Goal: Task Accomplishment & Management: Use online tool/utility

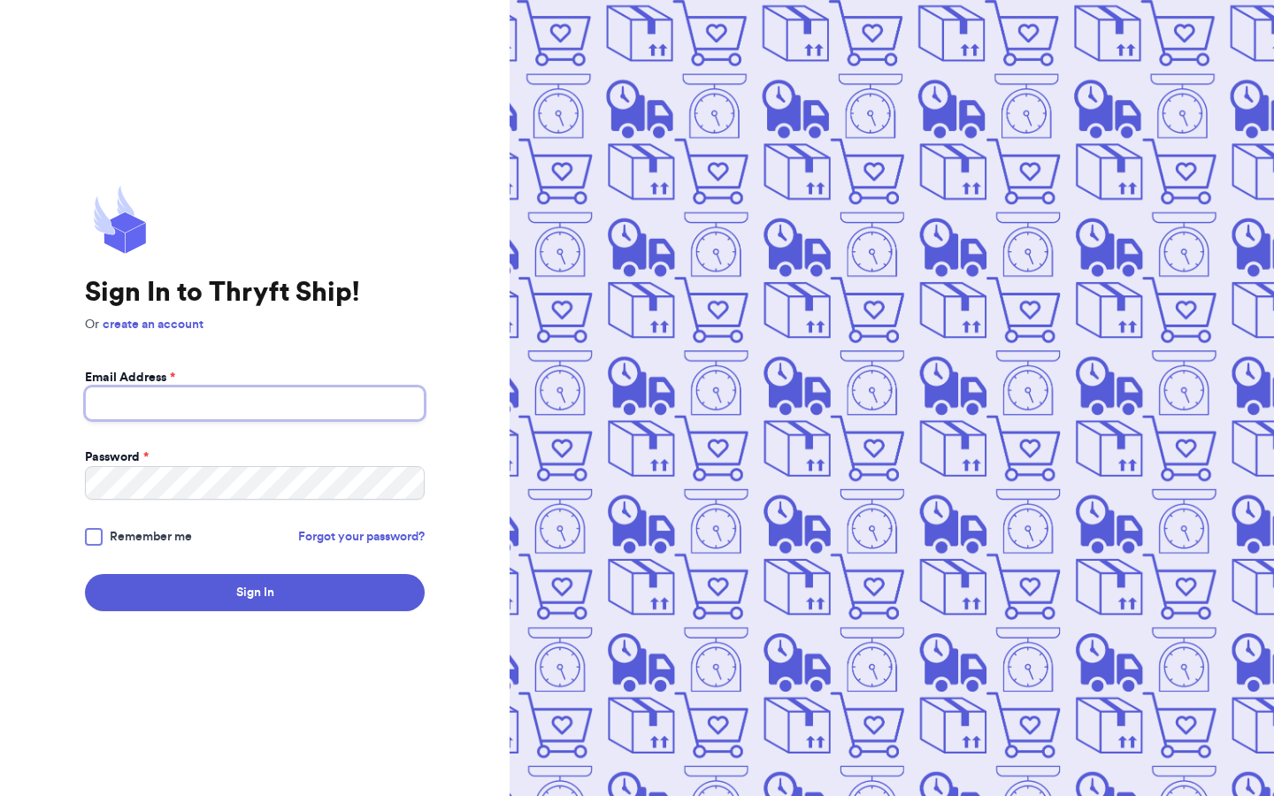
type input "[EMAIL_ADDRESS][DOMAIN_NAME]"
click at [255, 593] on button "Sign In" at bounding box center [255, 592] width 340 height 37
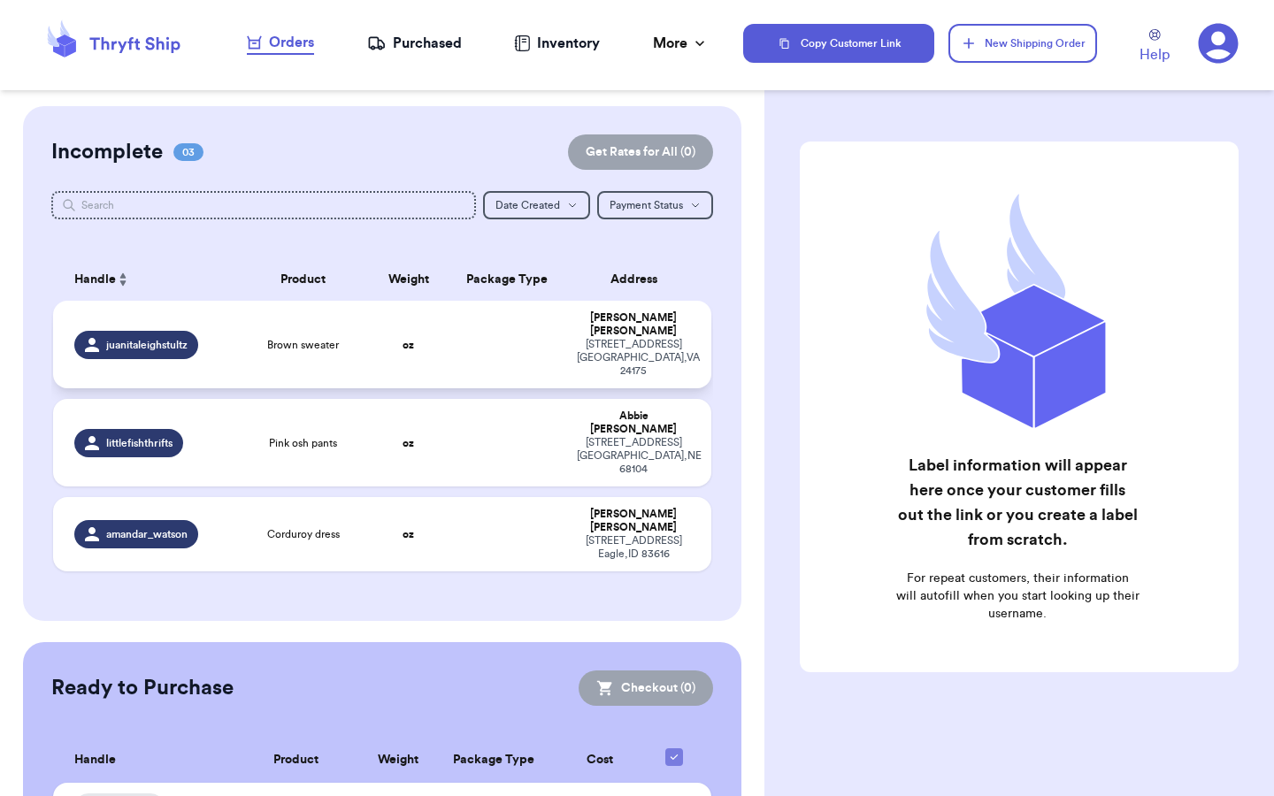
click at [381, 356] on td "oz" at bounding box center [408, 345] width 79 height 88
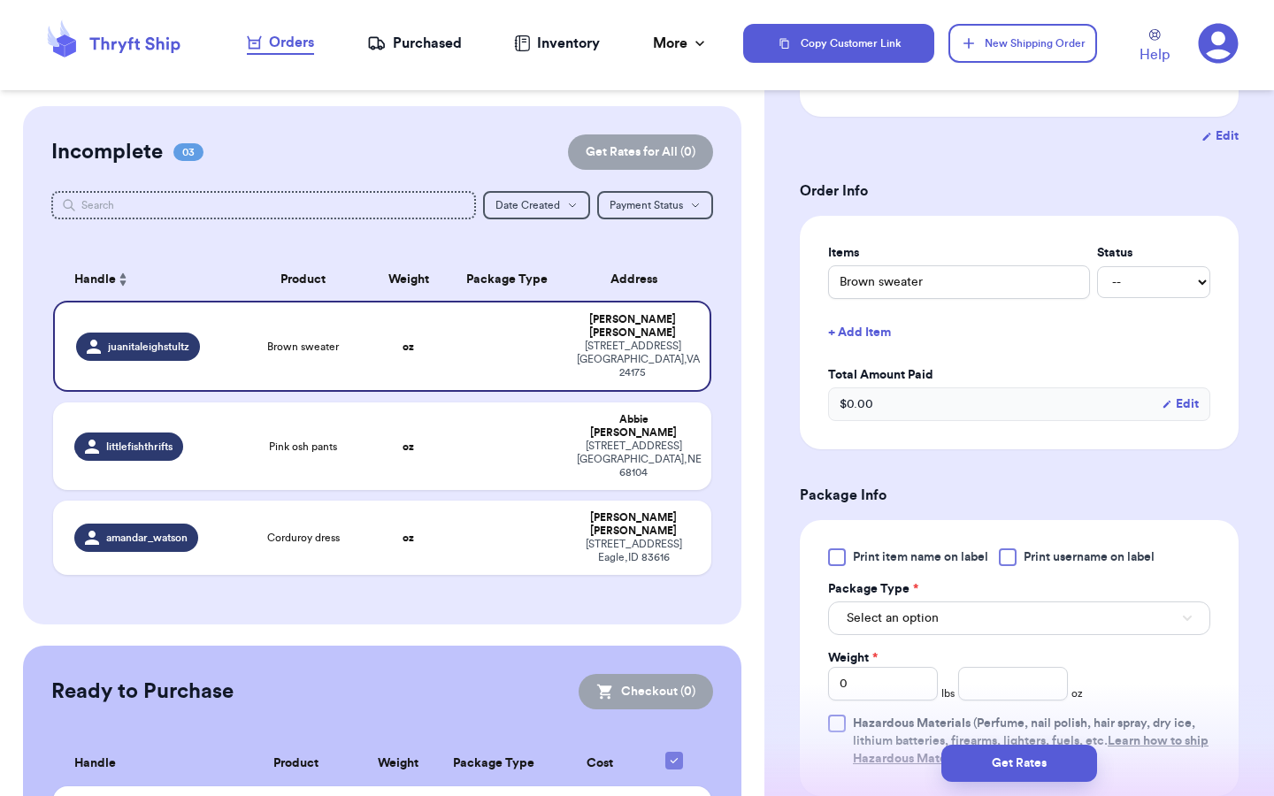
scroll to position [320, 0]
click at [975, 600] on button "Select an option" at bounding box center [1019, 617] width 382 height 34
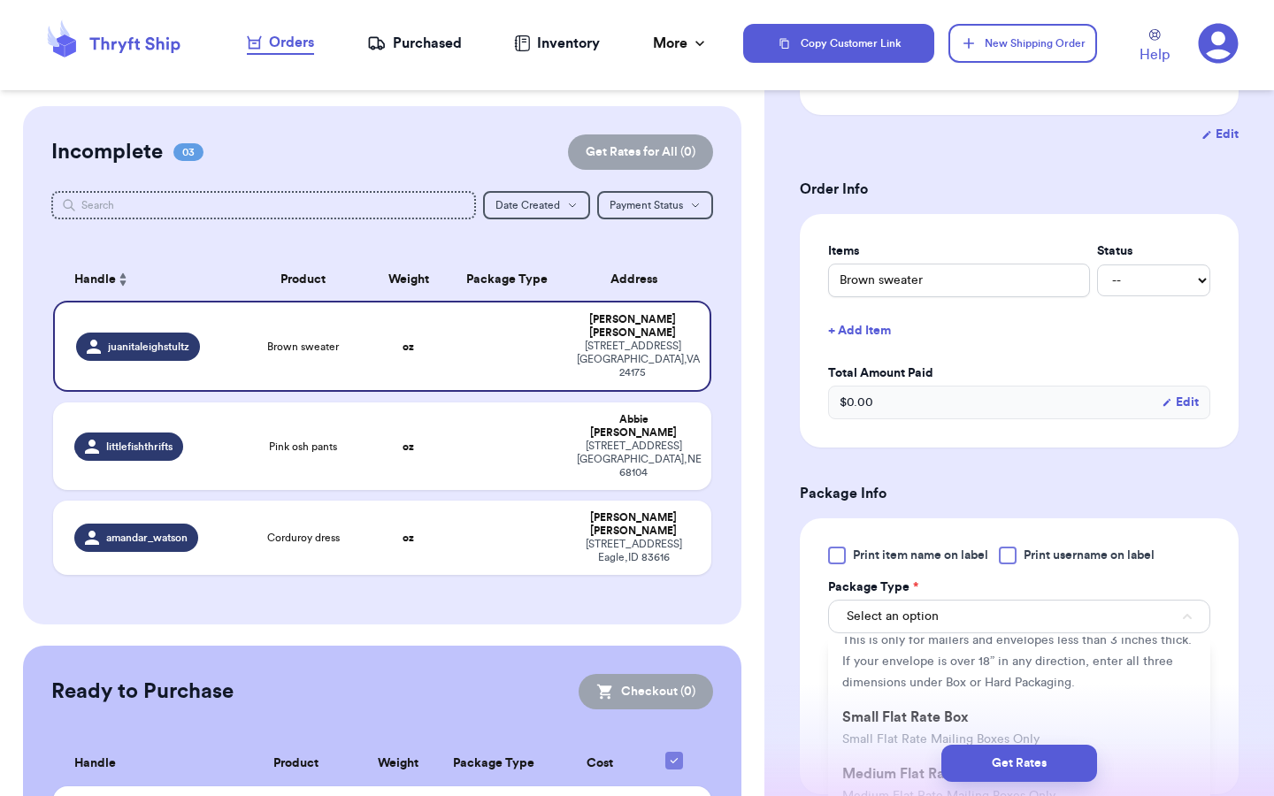
scroll to position [175, 0]
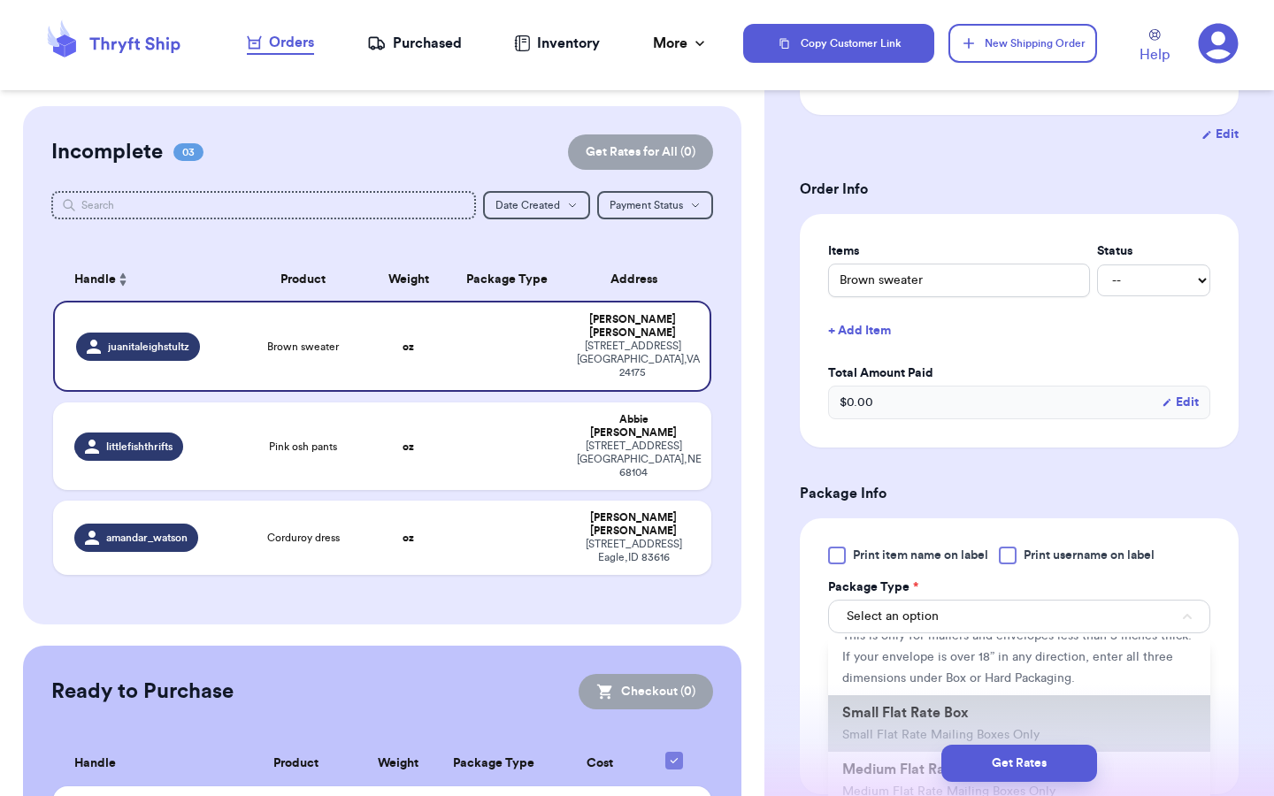
click at [928, 706] on span "Small Flat Rate Box" at bounding box center [905, 713] width 126 height 14
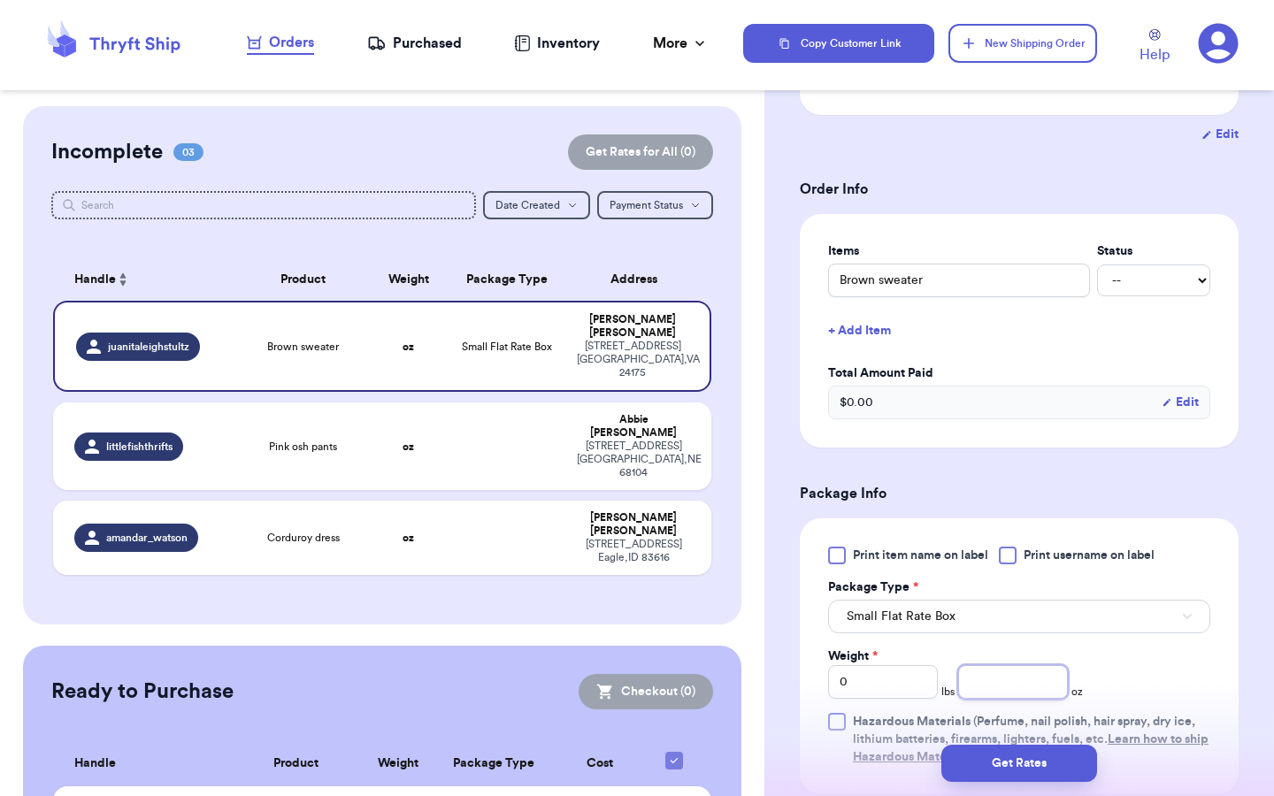
click at [1015, 674] on input "number" at bounding box center [1013, 682] width 110 height 34
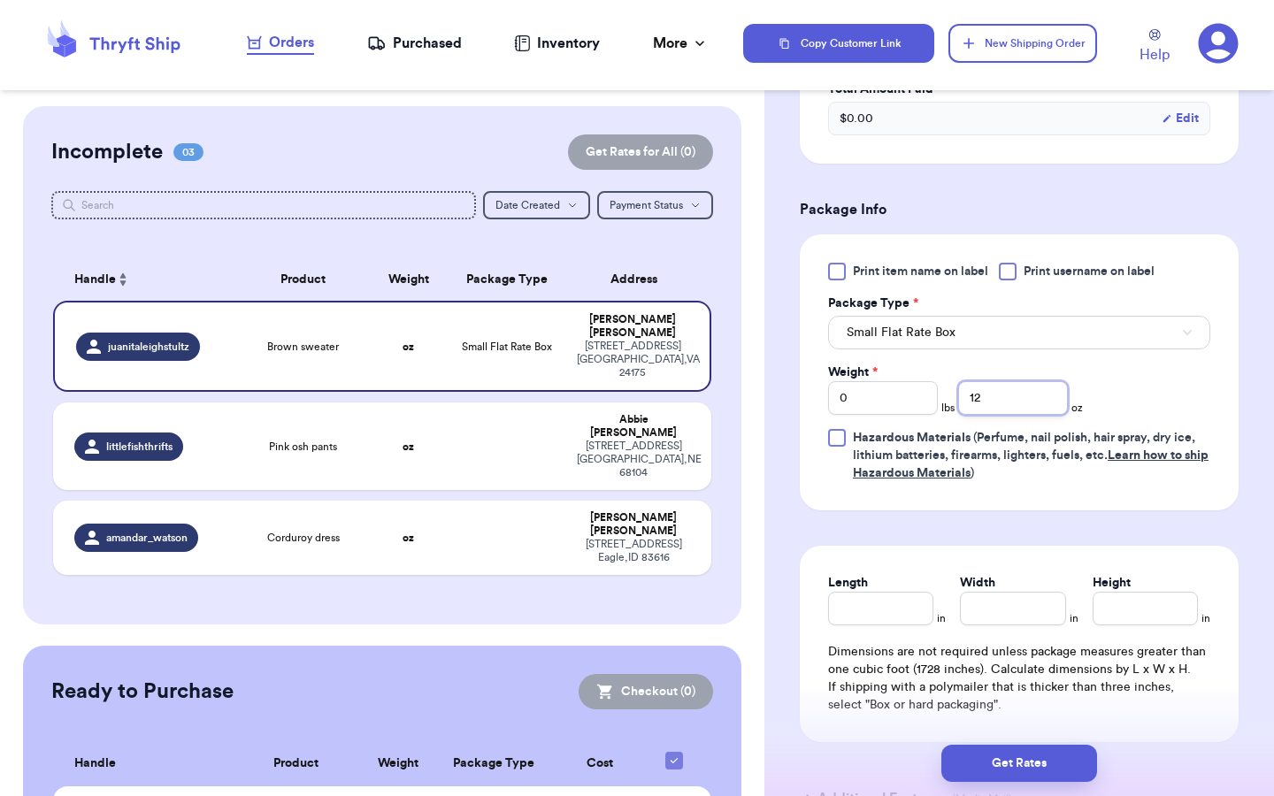
scroll to position [605, 0]
type input "12"
click at [874, 593] on input "Length" at bounding box center [880, 608] width 105 height 34
type input "8"
click at [1040, 591] on input "Width *" at bounding box center [1012, 608] width 105 height 34
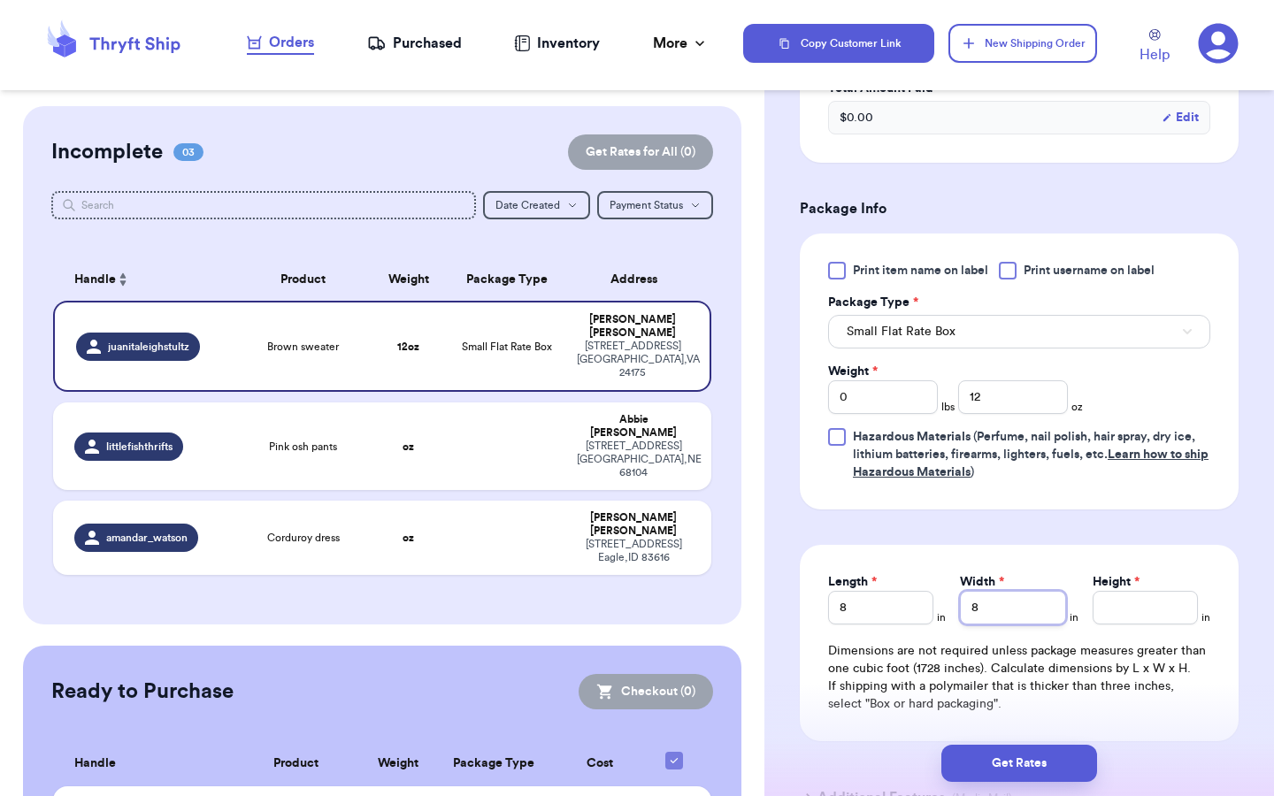
type input "8"
click at [1125, 601] on input "8" at bounding box center [1144, 608] width 105 height 34
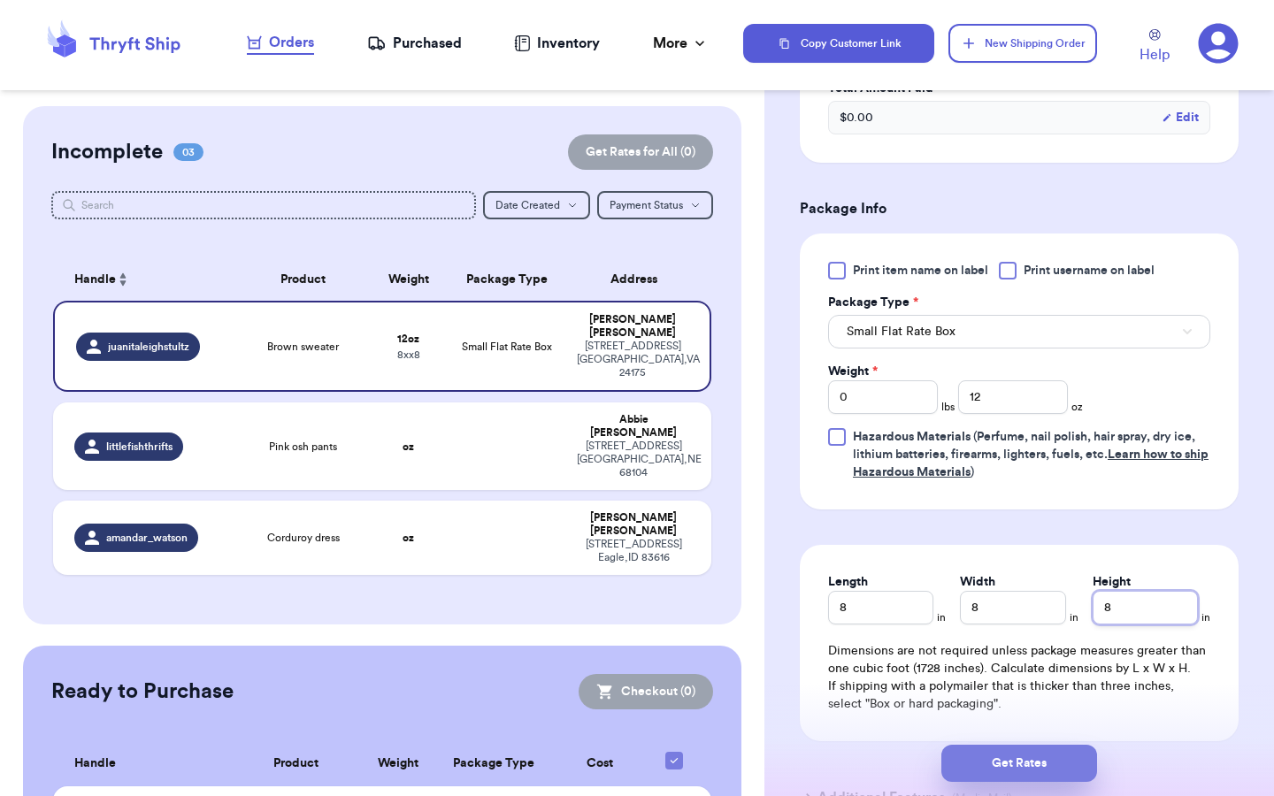
type input "8"
click at [1016, 764] on button "Get Rates" at bounding box center [1019, 763] width 156 height 37
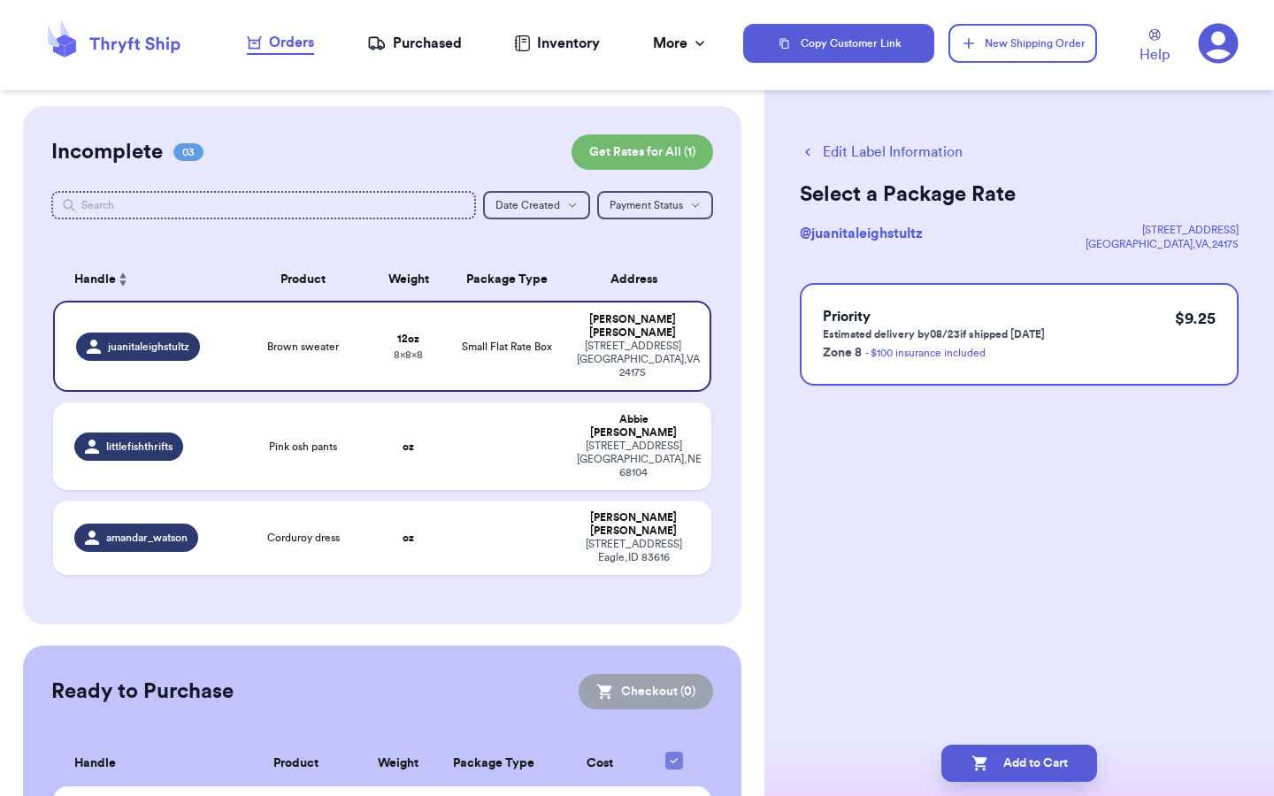
scroll to position [0, 0]
click at [888, 152] on button "Edit Label Information" at bounding box center [881, 152] width 163 height 21
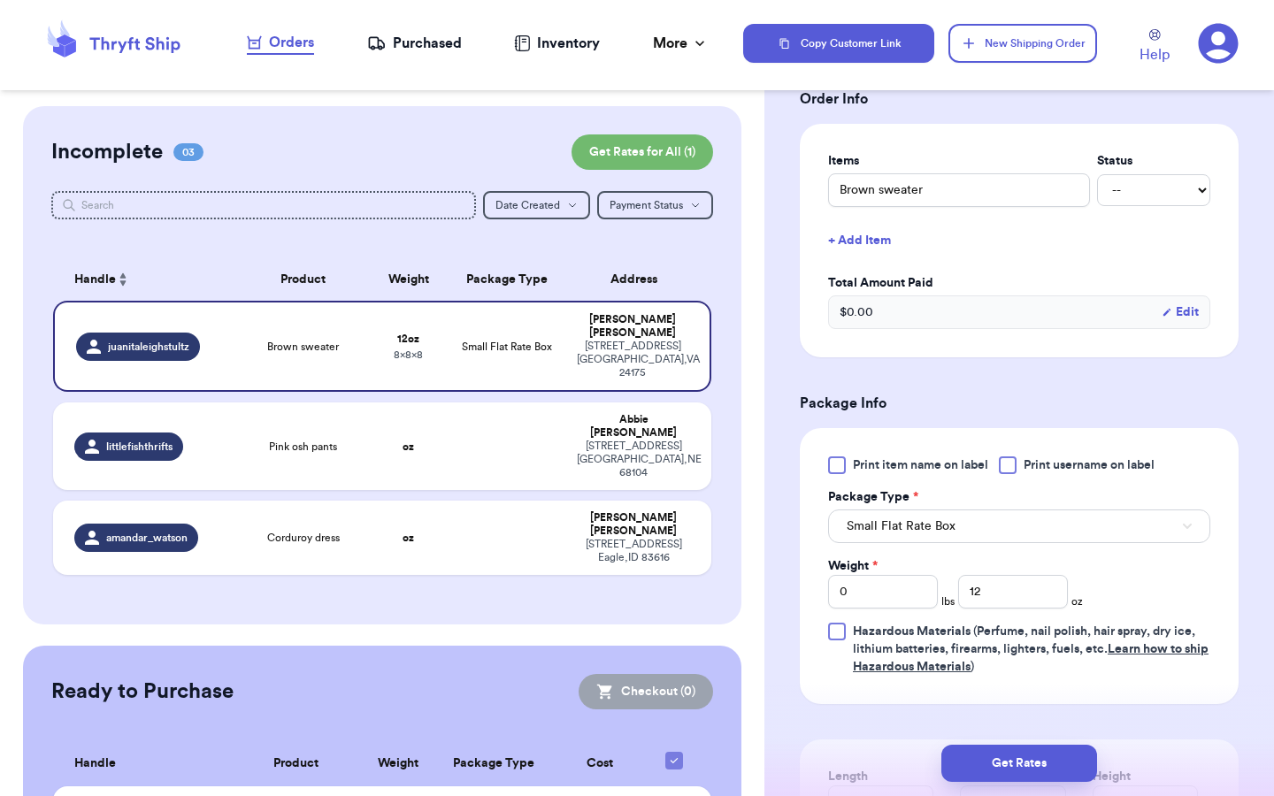
scroll to position [429, 0]
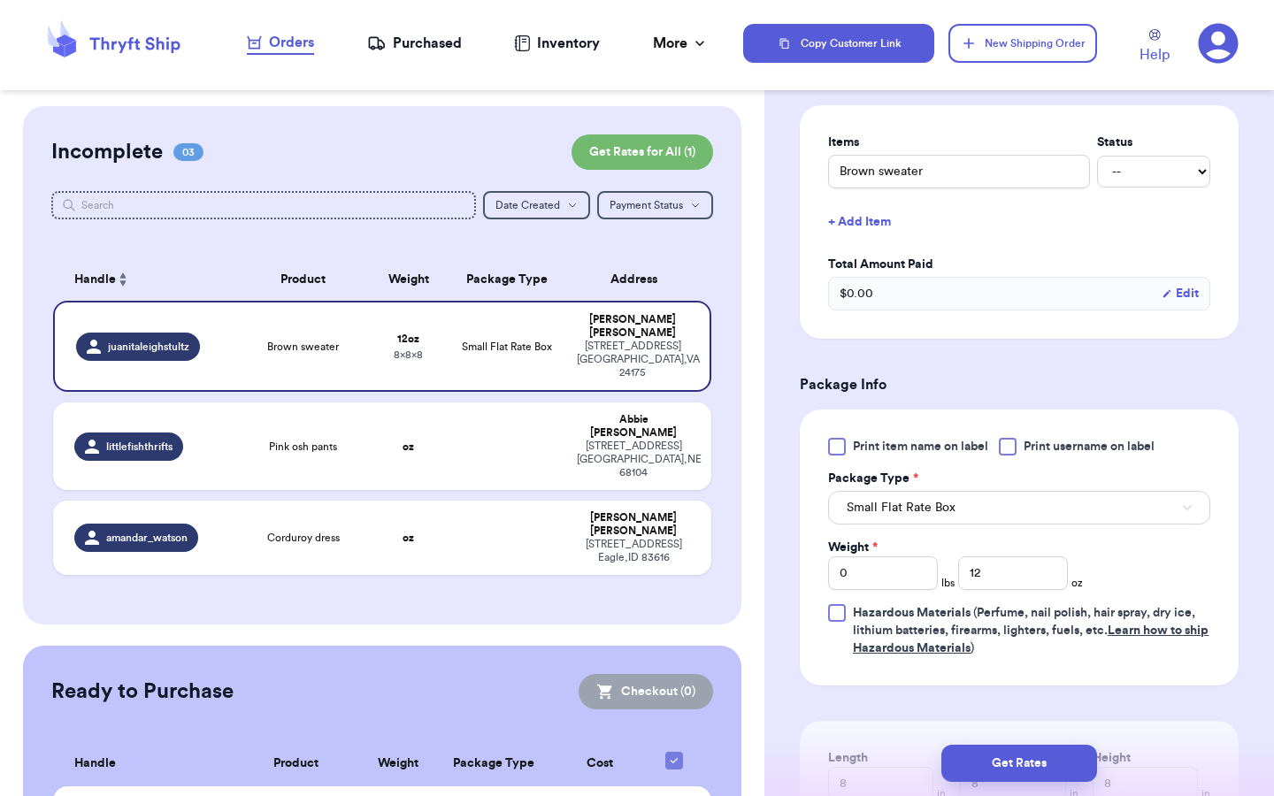
click at [961, 493] on button "Small Flat Rate Box" at bounding box center [1019, 508] width 382 height 34
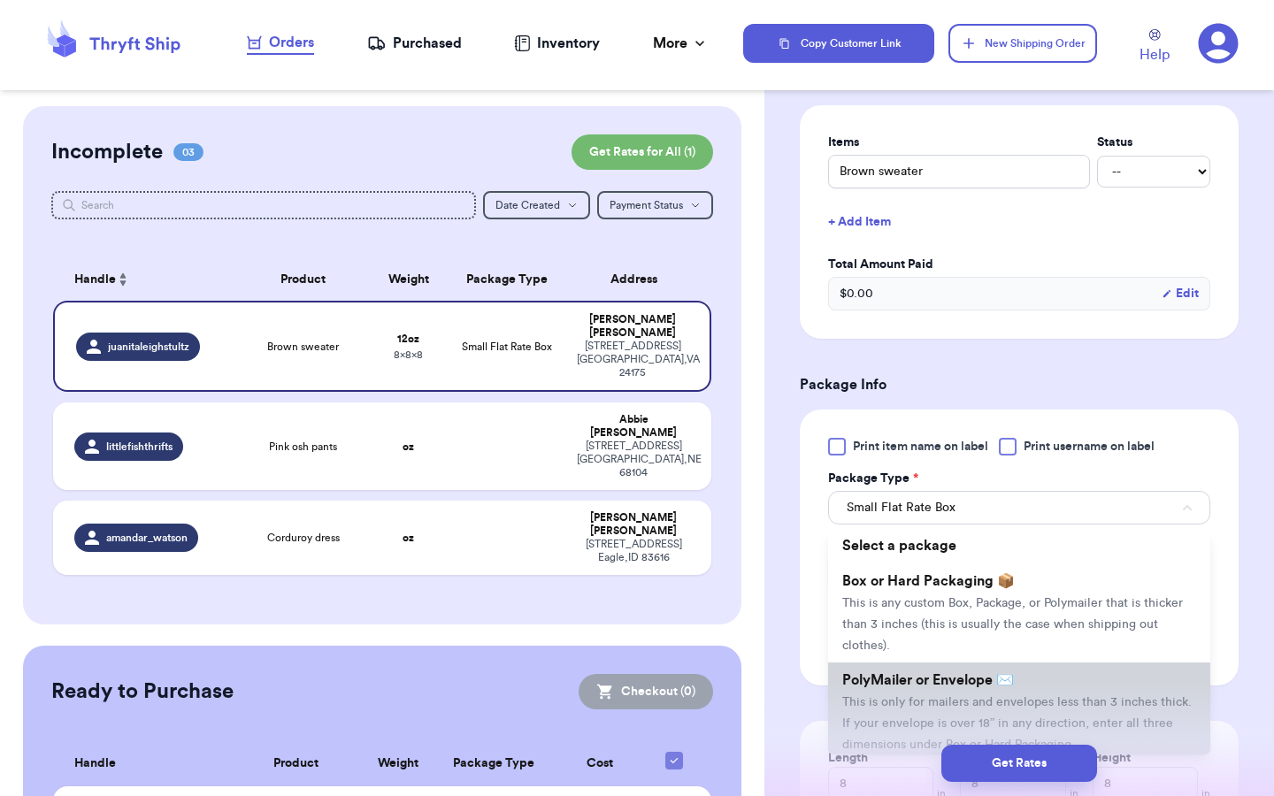
click at [928, 696] on span "This is only for mailers and envelopes less than 3 inches thick. If your envelo…" at bounding box center [1016, 723] width 349 height 55
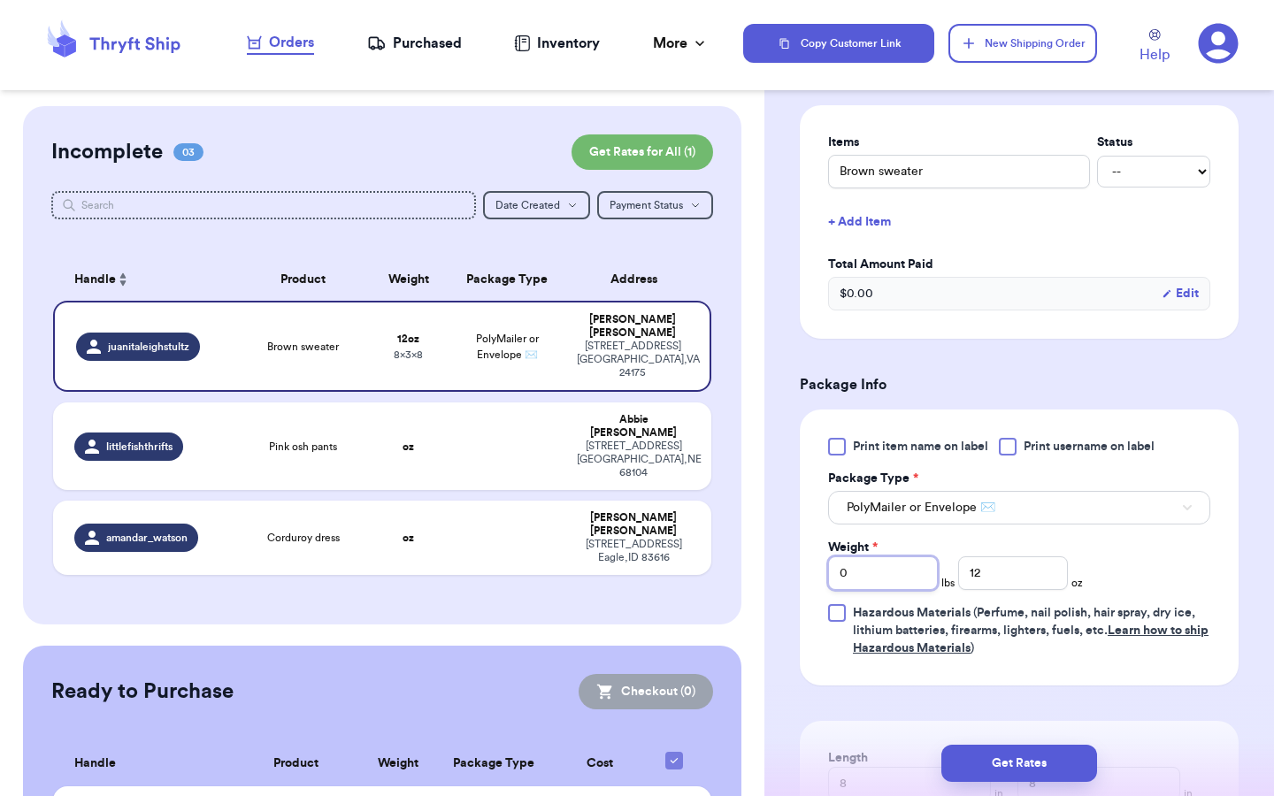
click at [913, 558] on input "0" at bounding box center [883, 573] width 110 height 34
click at [1158, 559] on div "Print item name on label Print username on label Package Type * PolyMailer or E…" at bounding box center [1019, 547] width 382 height 219
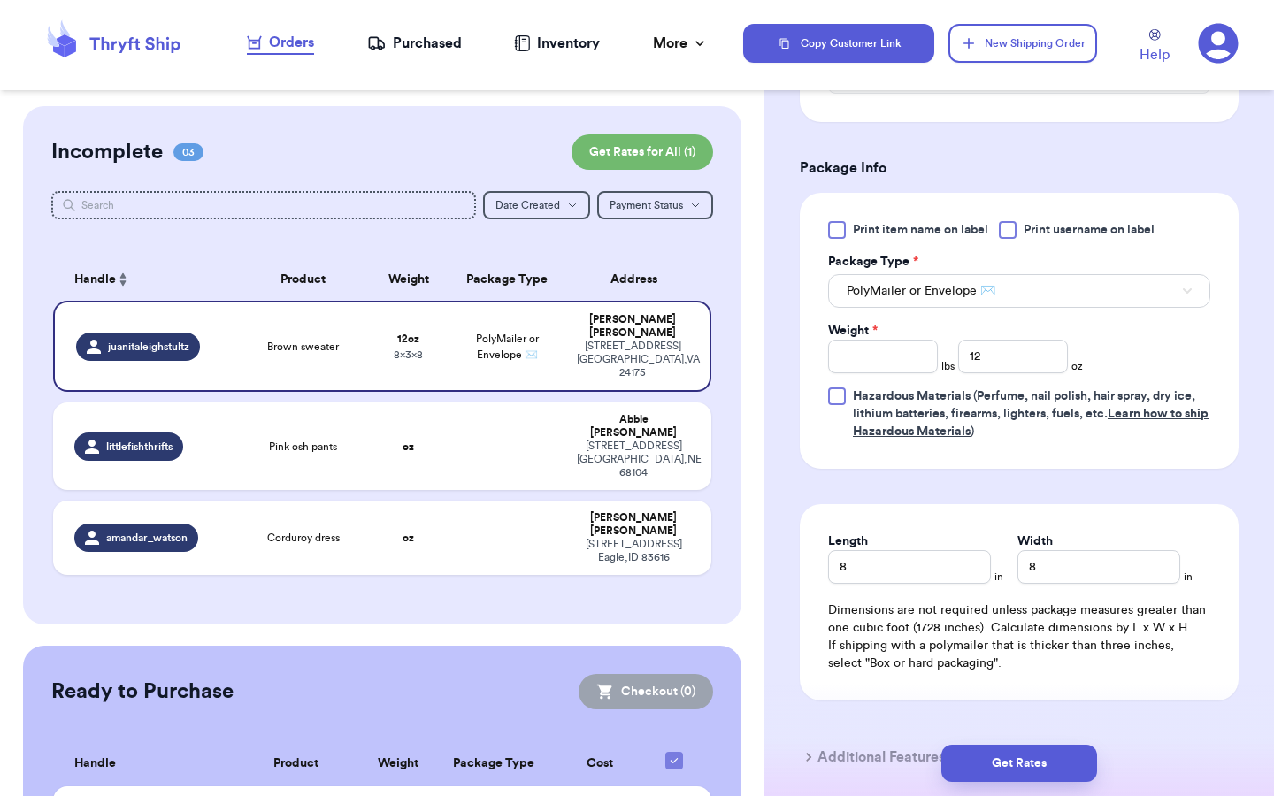
scroll to position [654, 0]
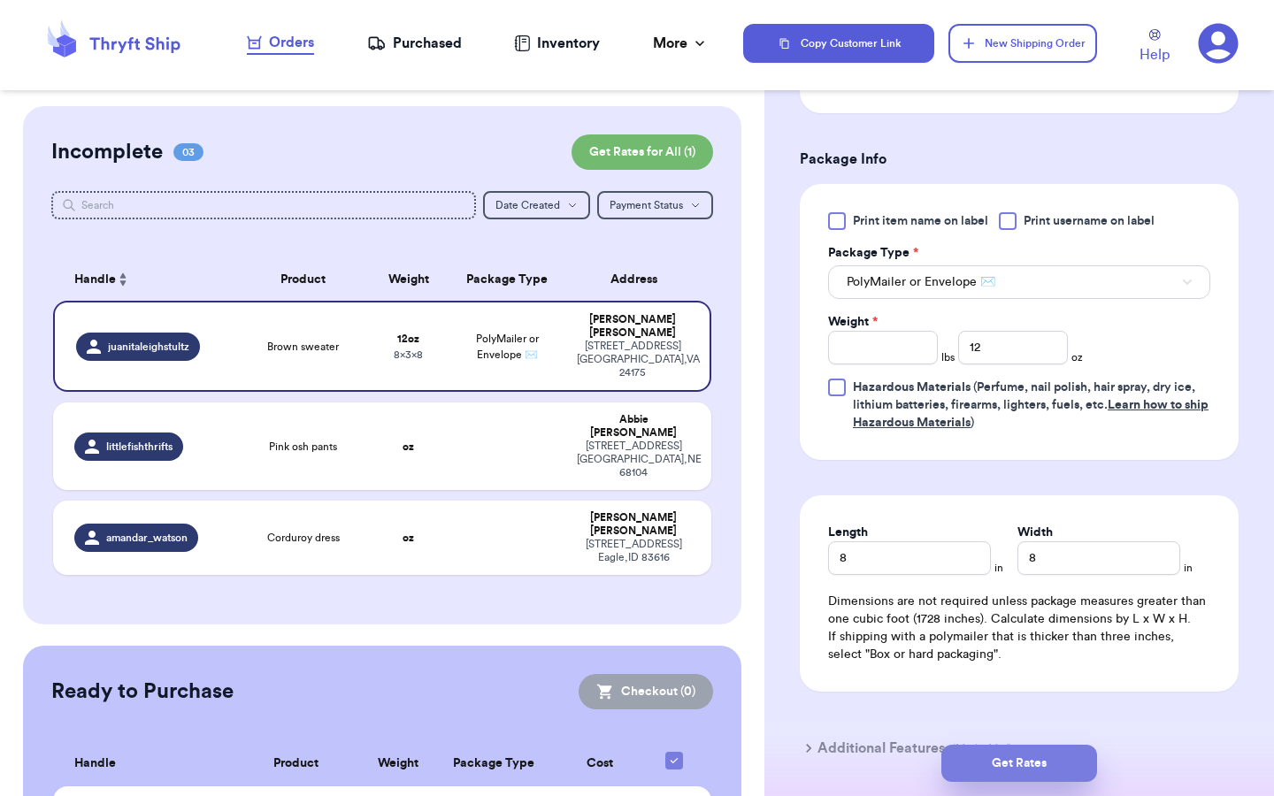
click at [1040, 758] on button "Get Rates" at bounding box center [1019, 763] width 156 height 37
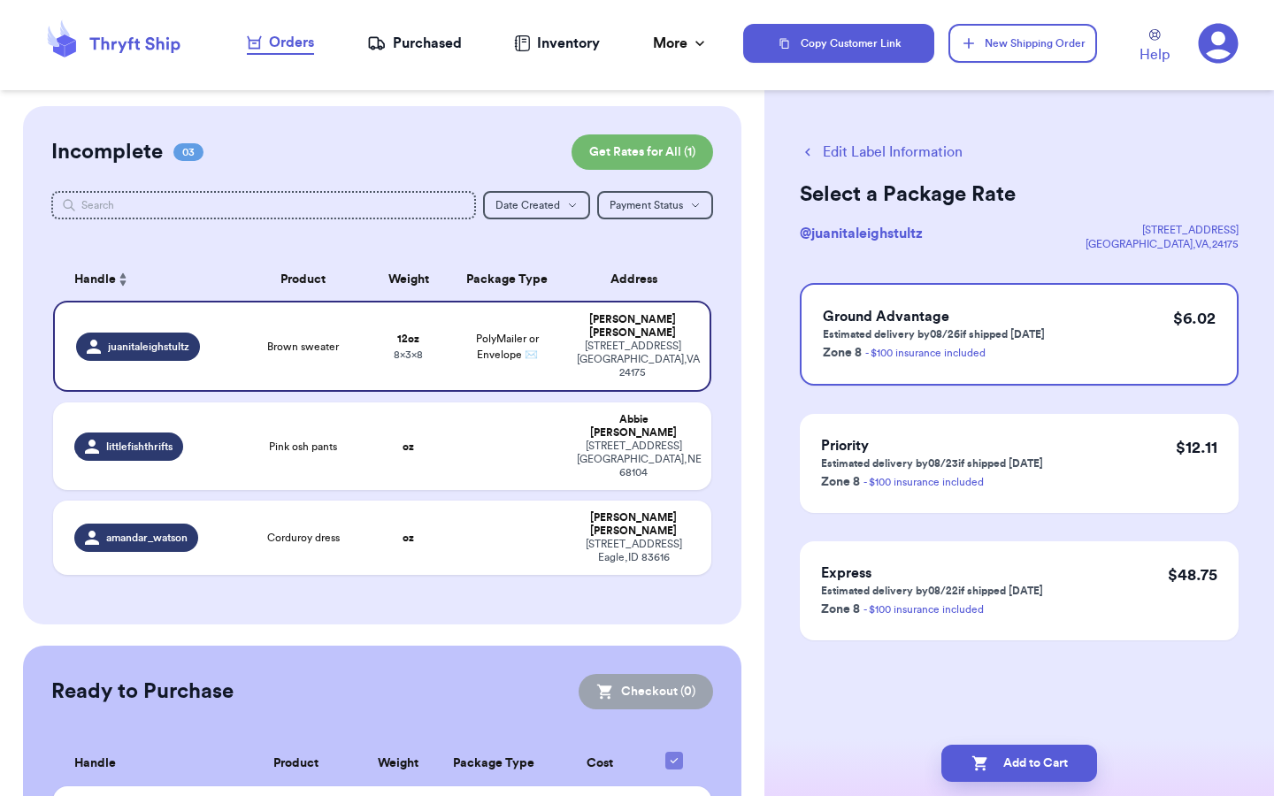
scroll to position [0, 0]
click at [1030, 771] on button "Add to Cart" at bounding box center [1019, 763] width 156 height 37
checkbox input "true"
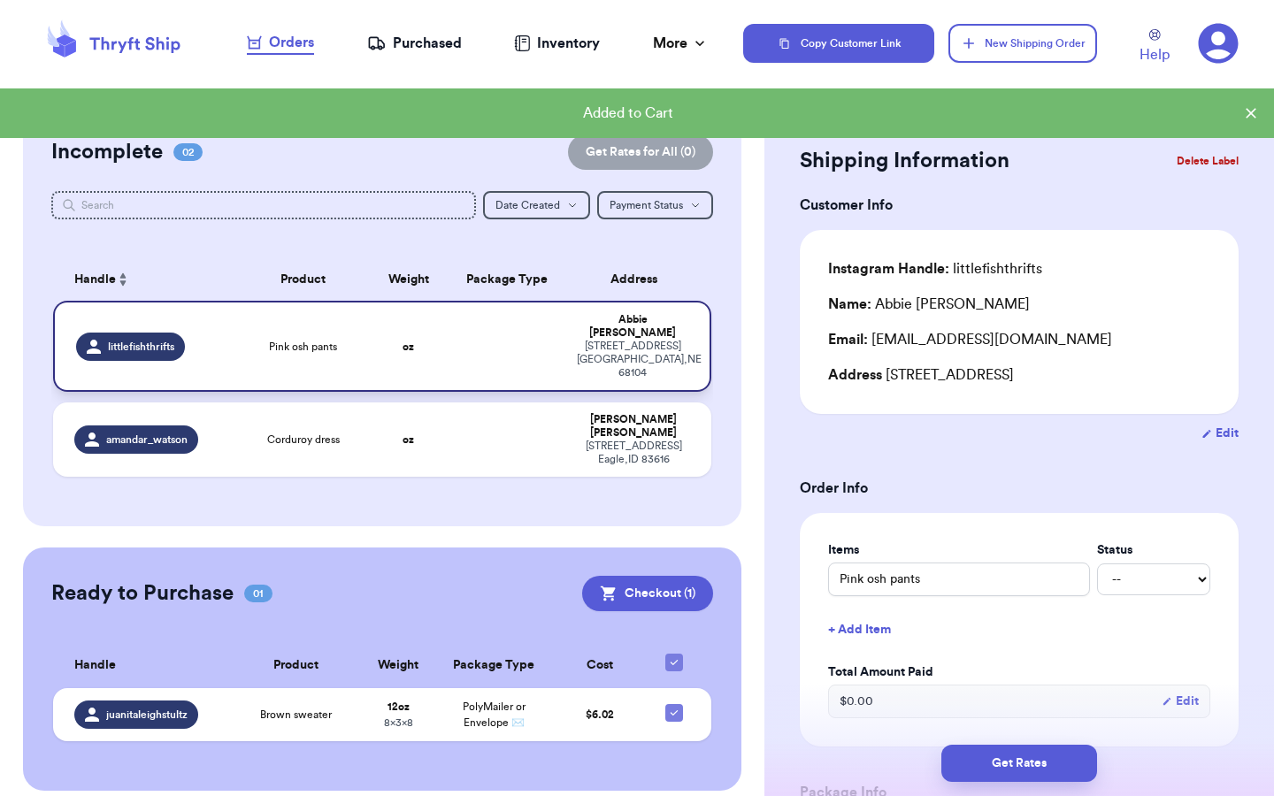
click at [522, 356] on td at bounding box center [507, 346] width 119 height 91
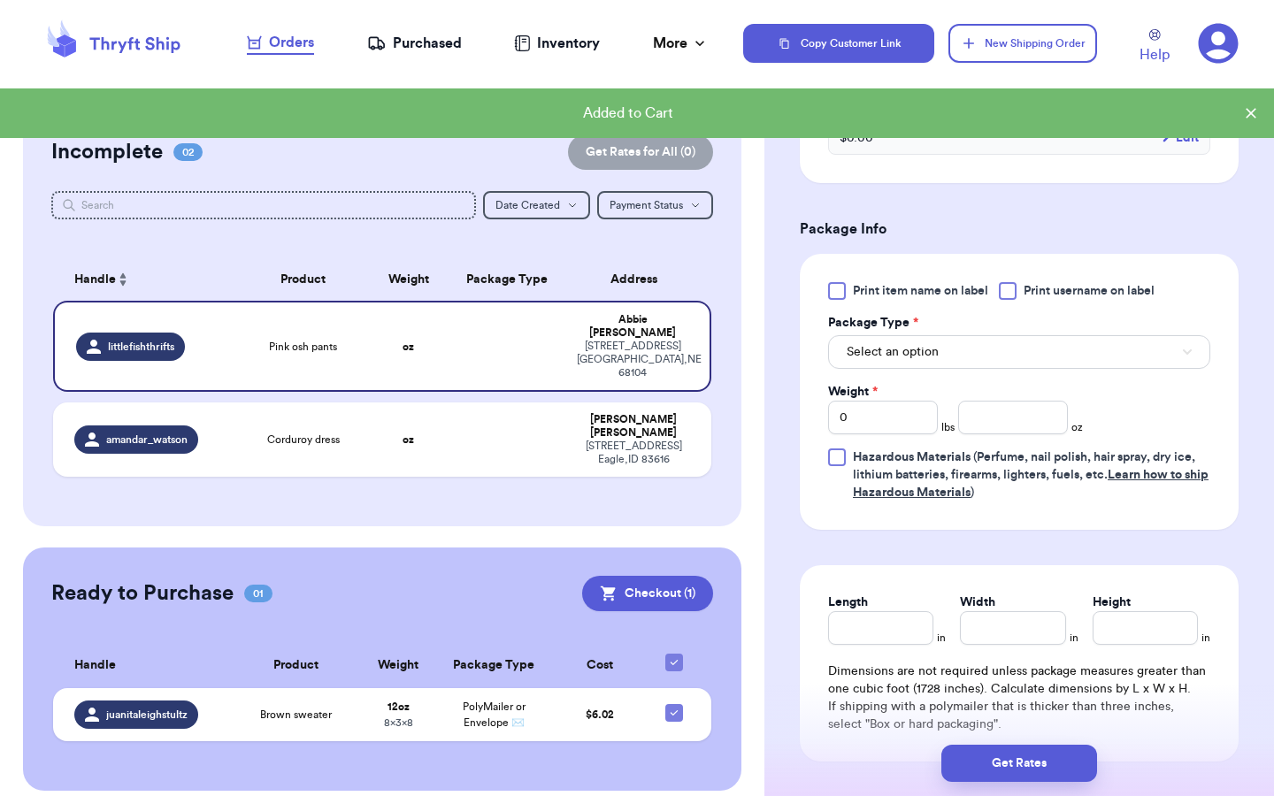
scroll to position [570, 0]
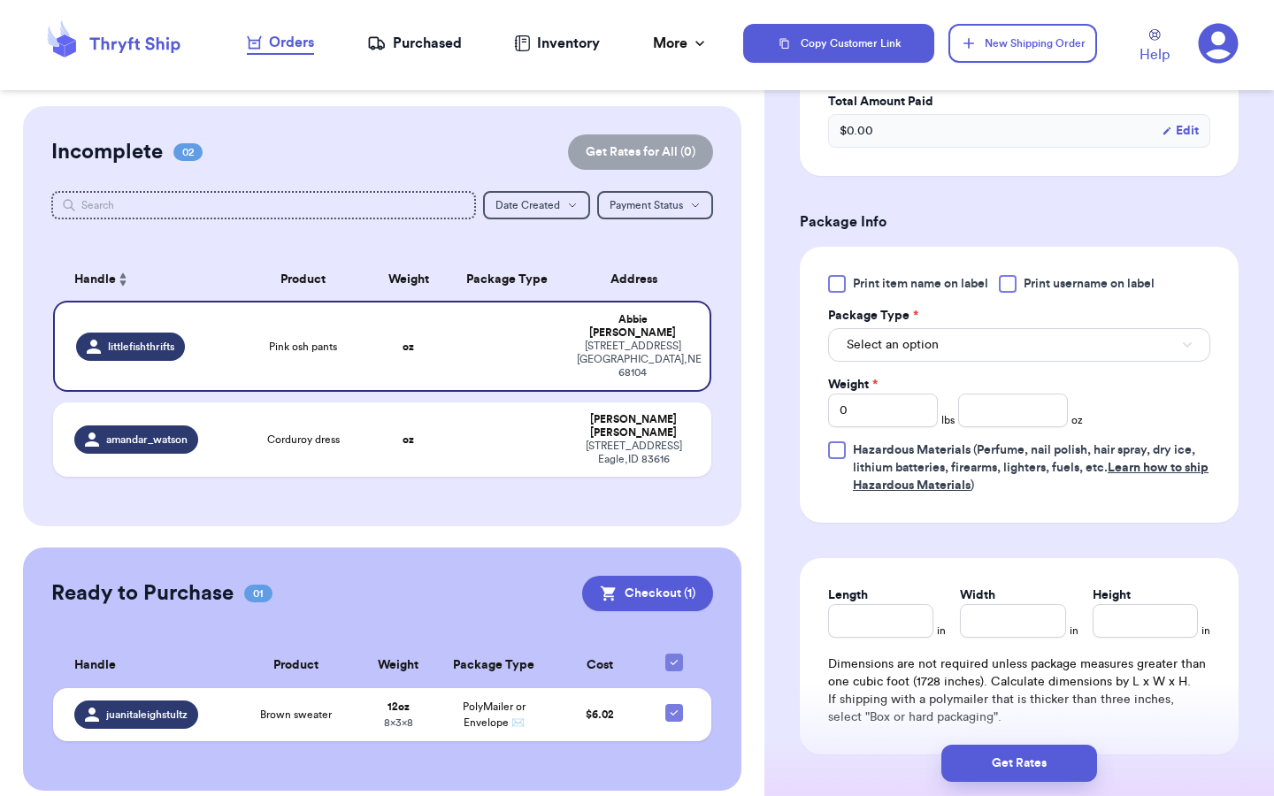
click at [933, 349] on span "Select an option" at bounding box center [892, 345] width 92 height 18
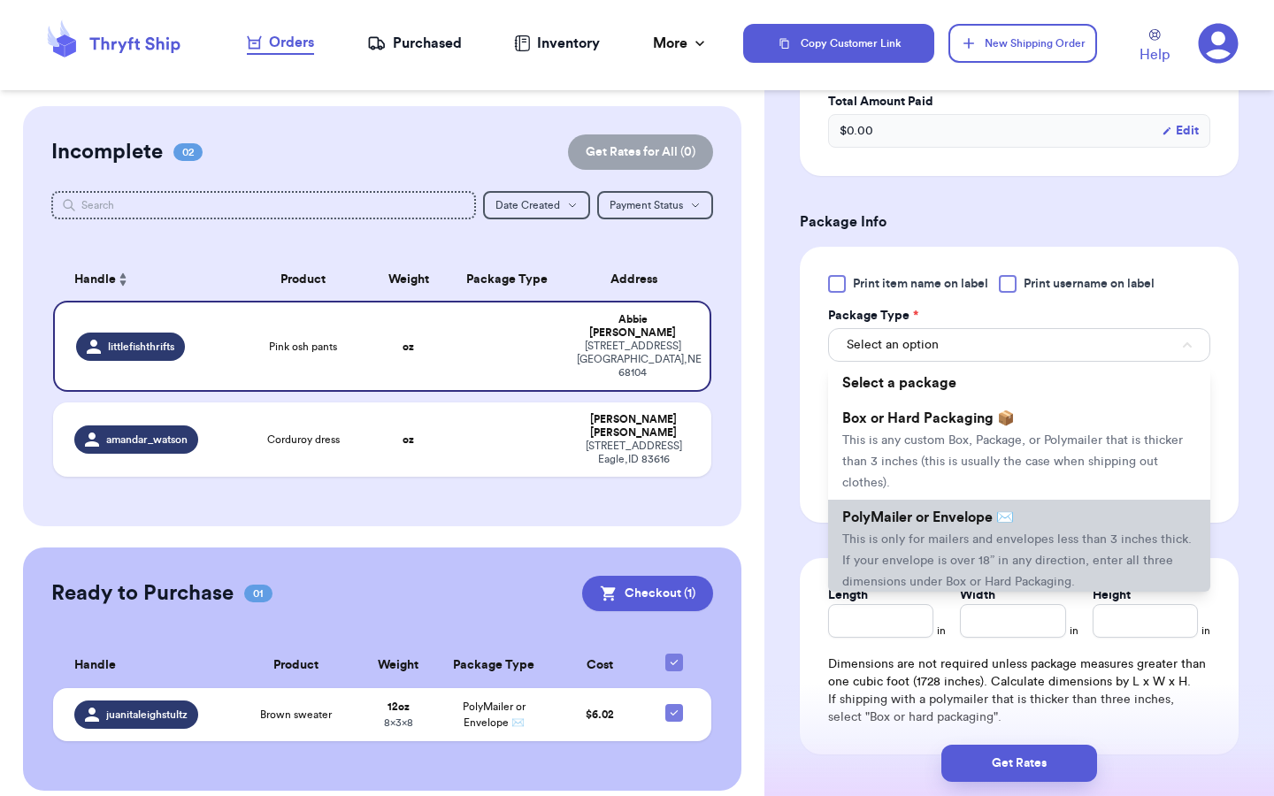
click at [914, 548] on span "This is only for mailers and envelopes less than 3 inches thick. If your envelo…" at bounding box center [1016, 560] width 349 height 55
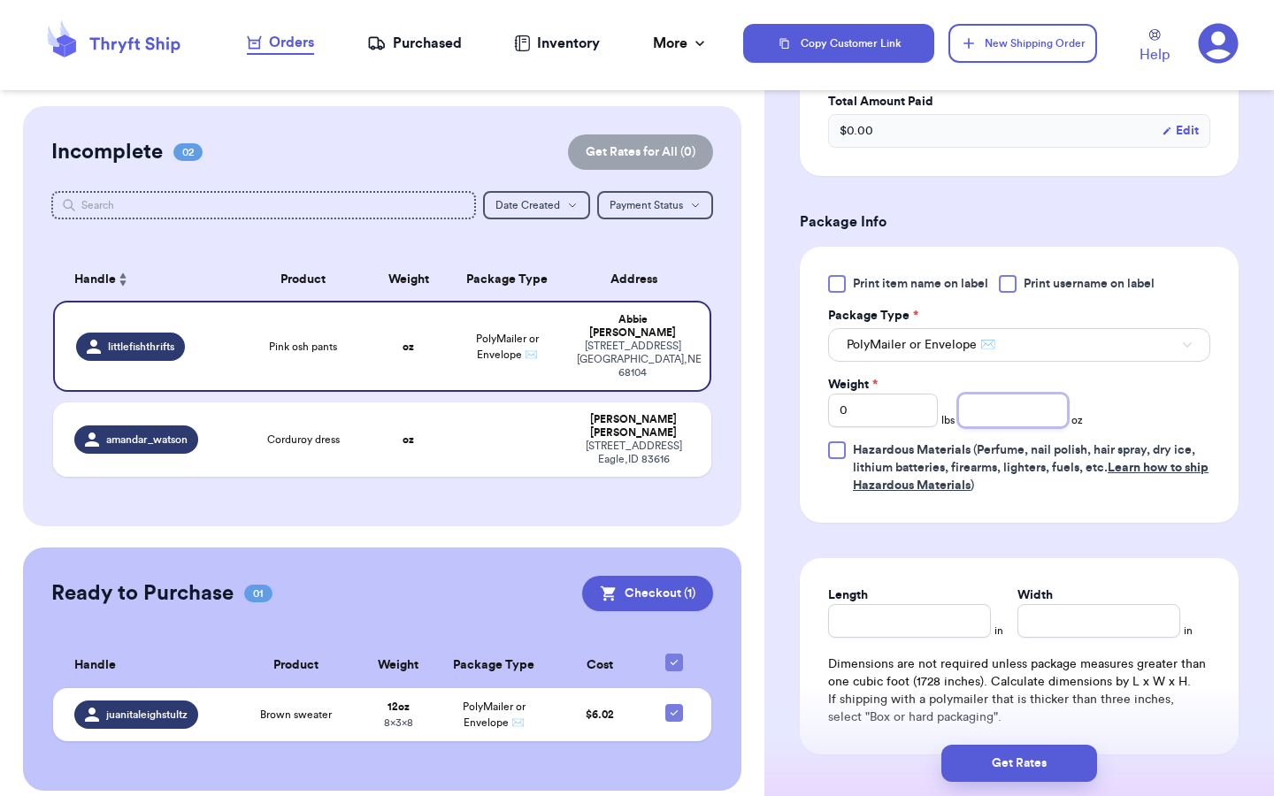
click at [1000, 418] on input "number" at bounding box center [1013, 411] width 110 height 34
type input "15"
click at [1209, 440] on div "Print item name on label Print username on label Package Type * PolyMailer or E…" at bounding box center [1019, 384] width 382 height 219
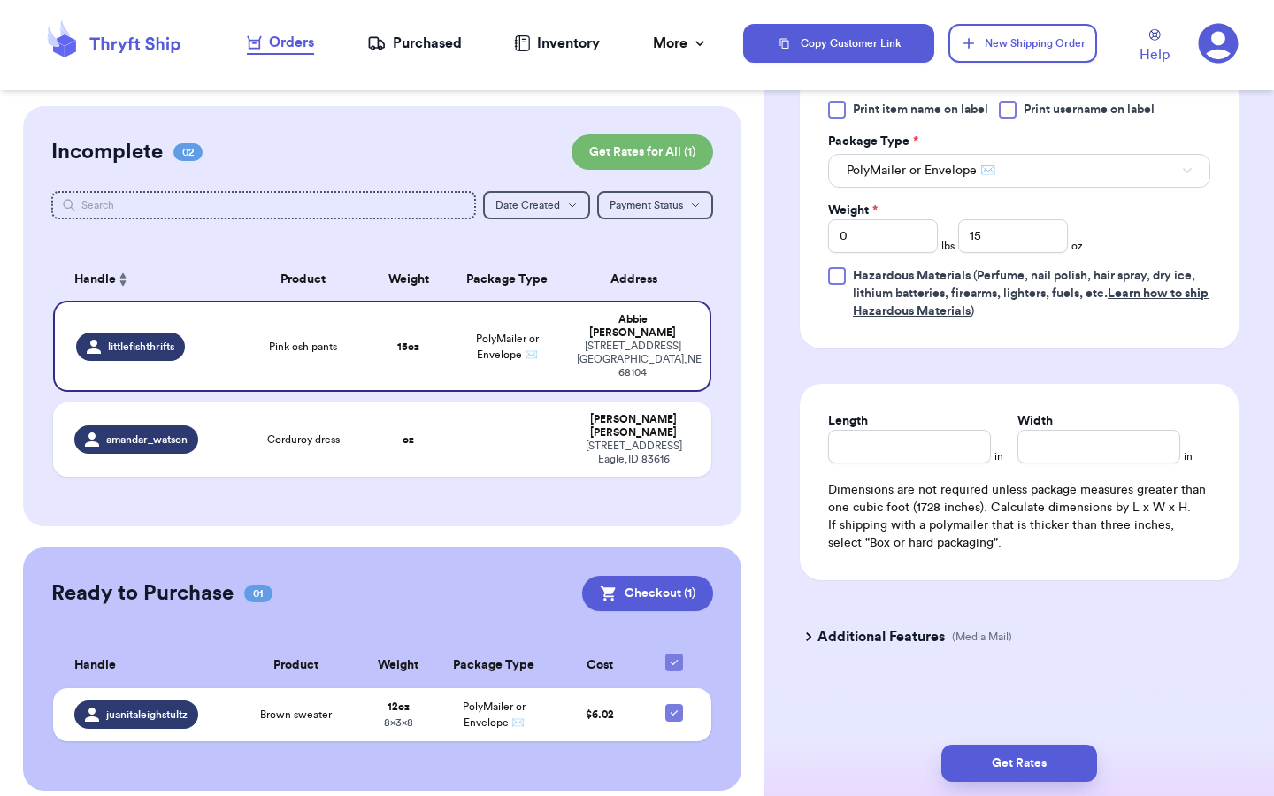
scroll to position [748, 0]
click at [970, 447] on input "Length" at bounding box center [909, 447] width 163 height 34
type input "8"
click at [1037, 440] on input "Width *" at bounding box center [1098, 447] width 163 height 34
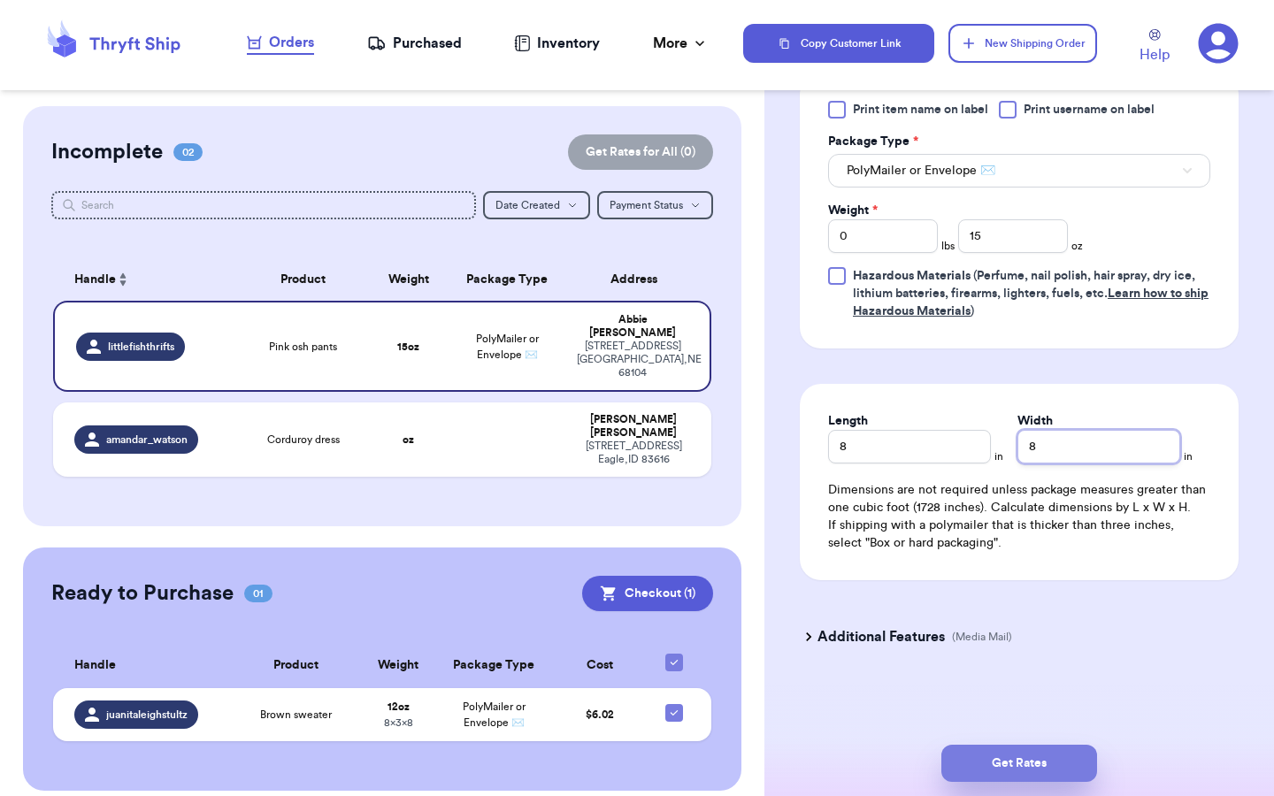
type input "8"
click at [1026, 758] on button "Get Rates" at bounding box center [1019, 763] width 156 height 37
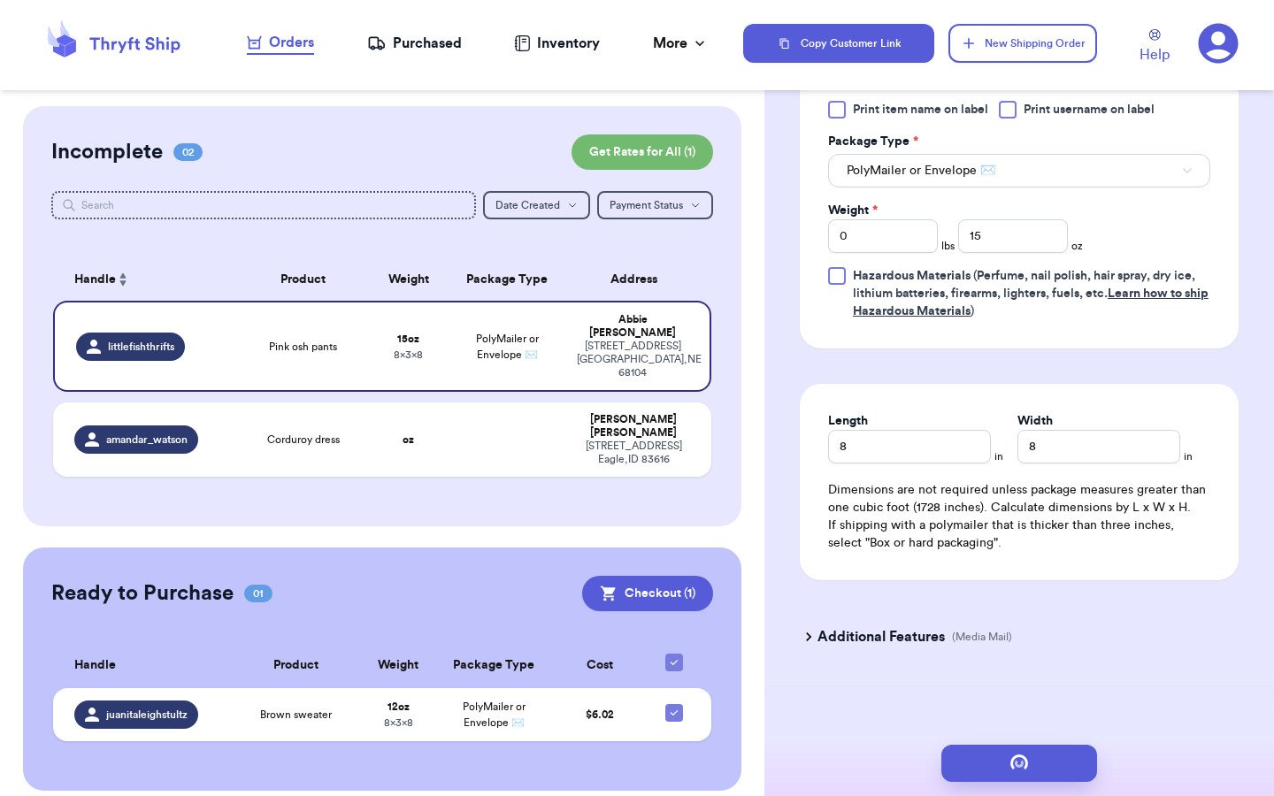
scroll to position [0, 0]
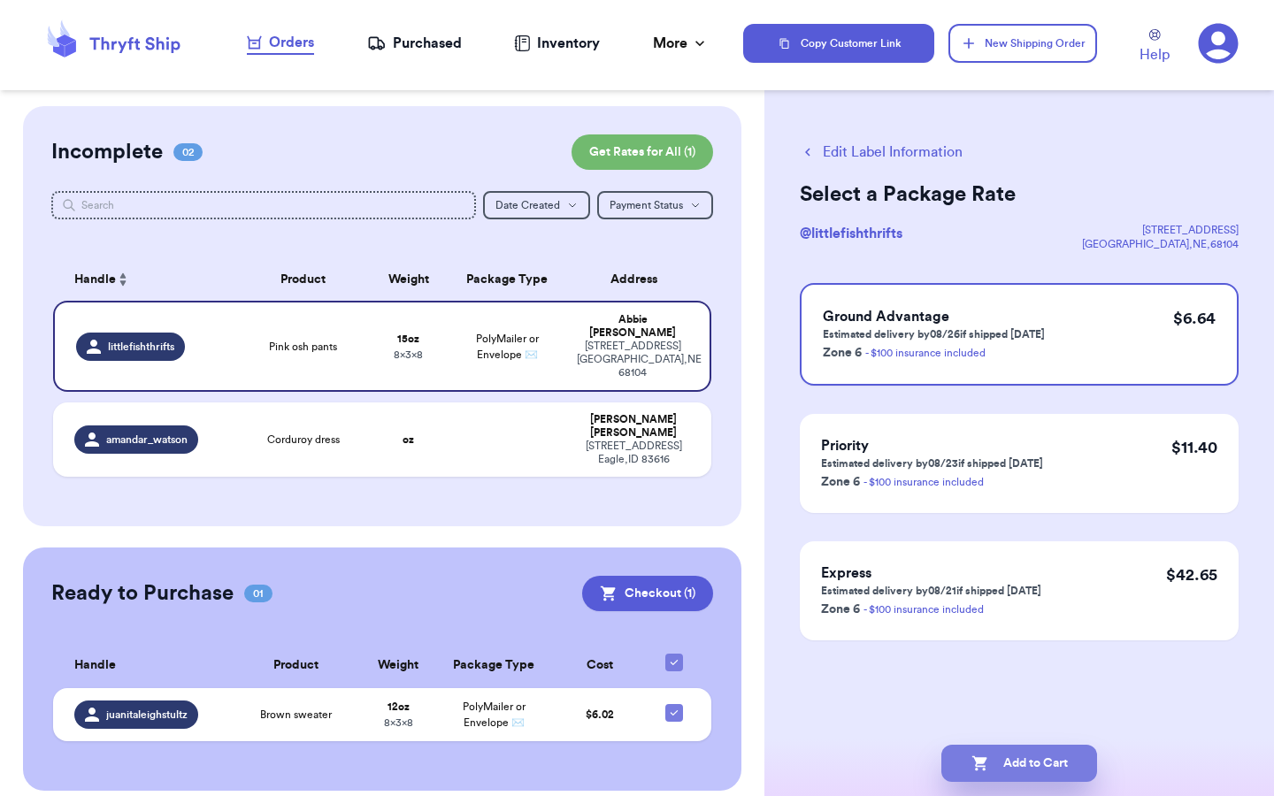
click at [1060, 765] on button "Add to Cart" at bounding box center [1019, 763] width 156 height 37
checkbox input "true"
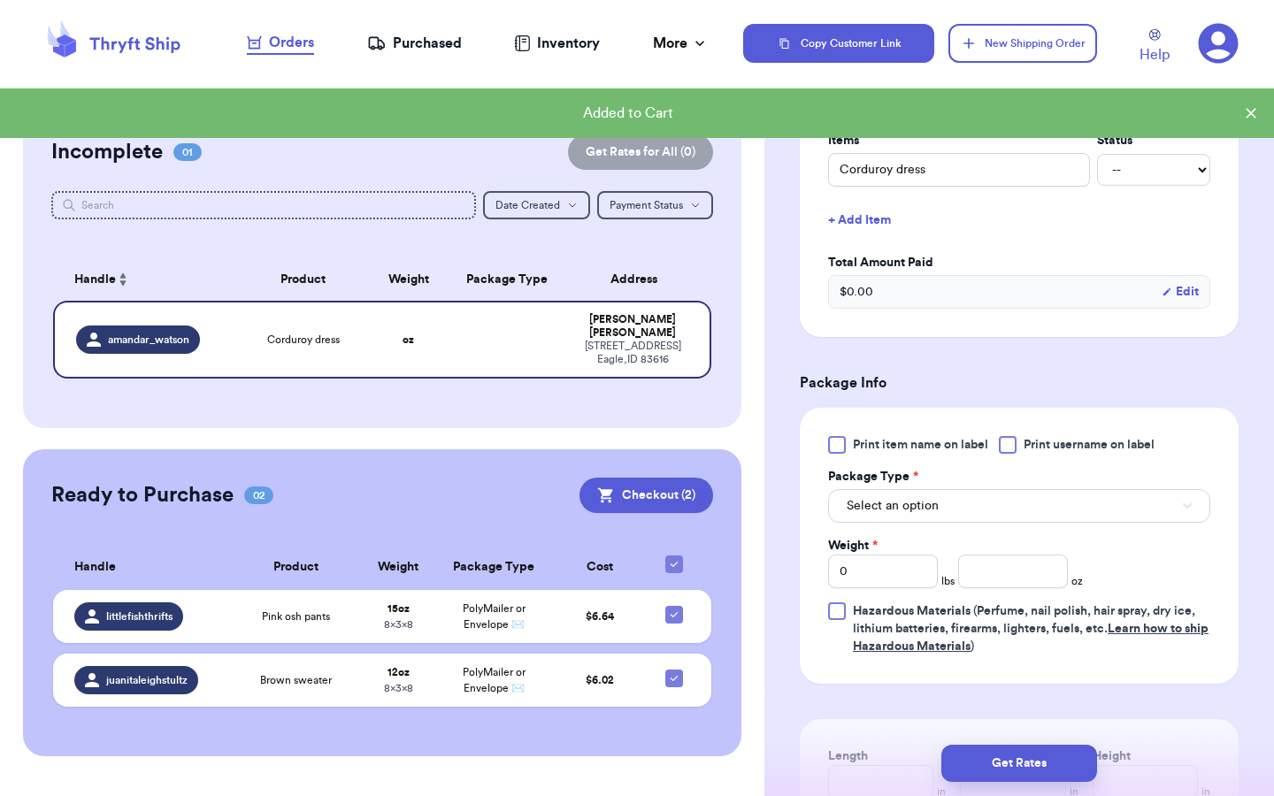
scroll to position [505, 0]
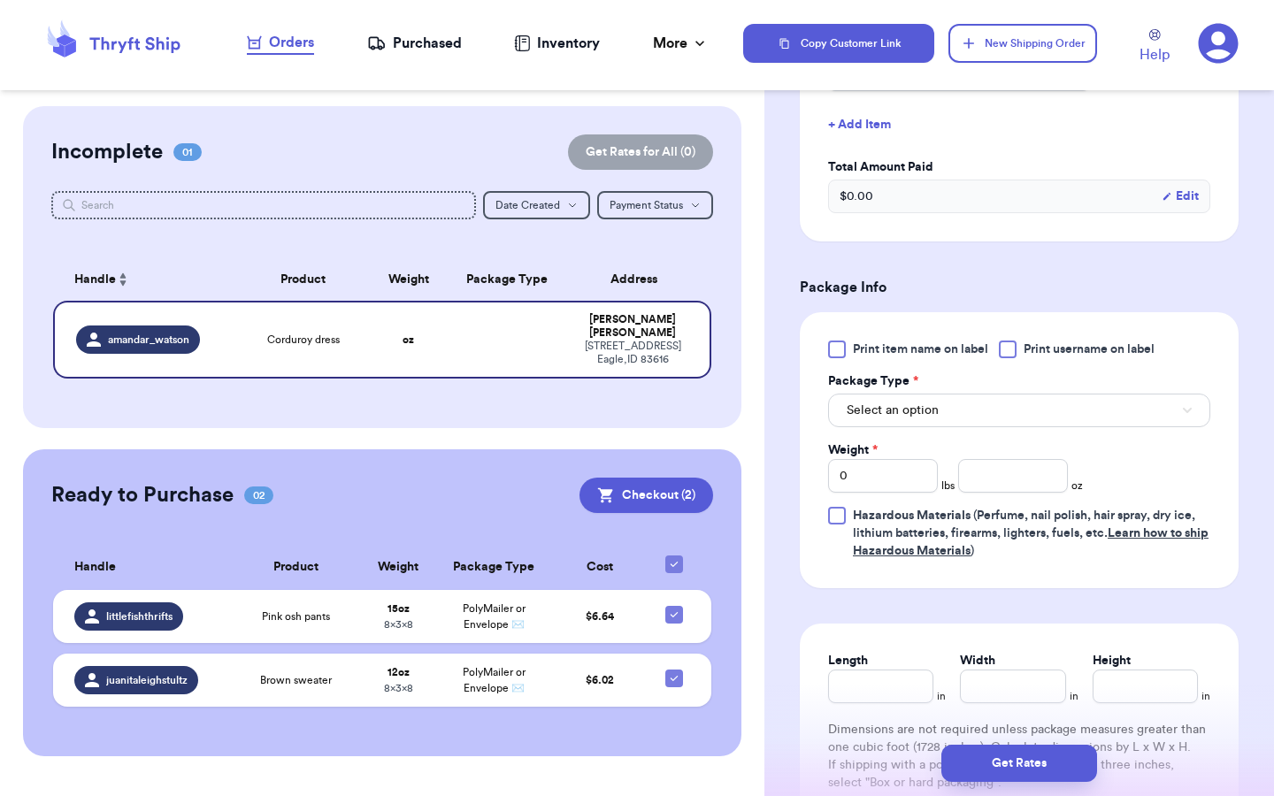
click at [918, 413] on span "Select an option" at bounding box center [892, 411] width 92 height 18
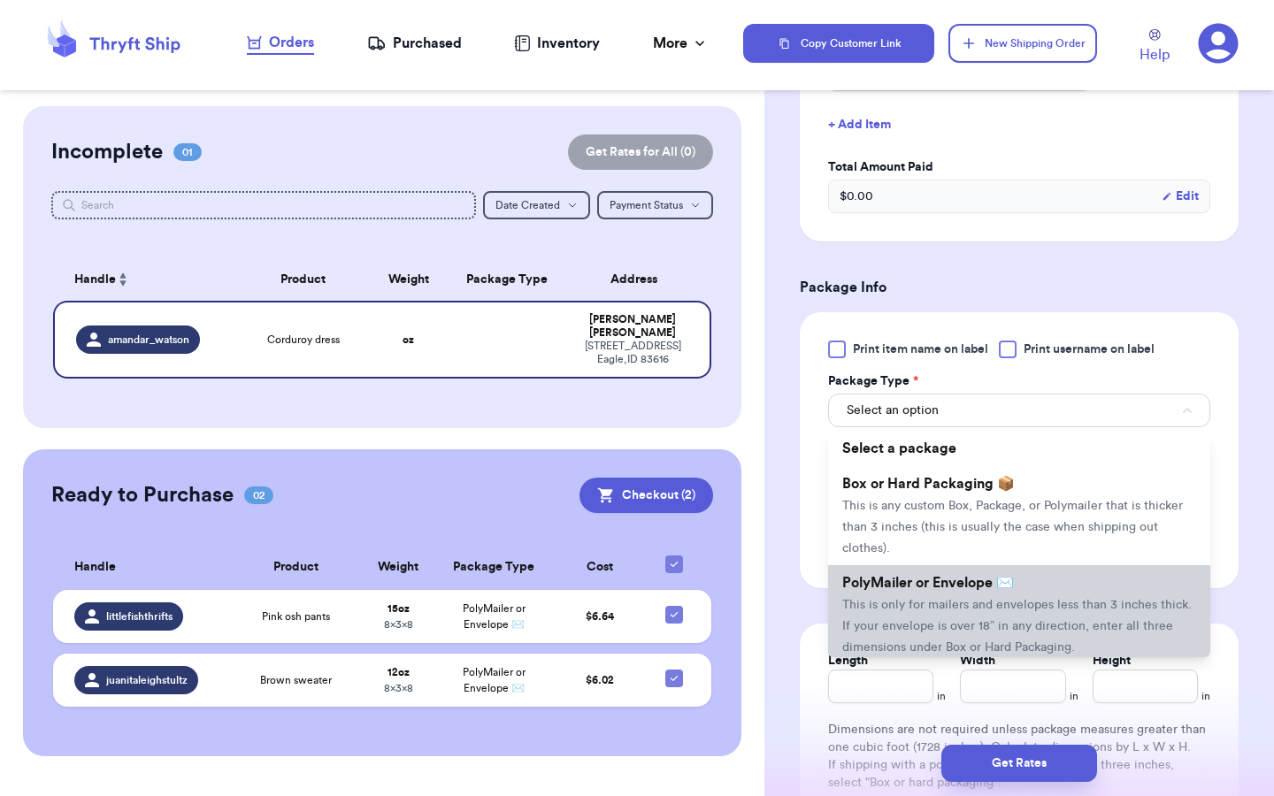
click at [895, 607] on span "This is only for mailers and envelopes less than 3 inches thick. If your envelo…" at bounding box center [1016, 626] width 349 height 55
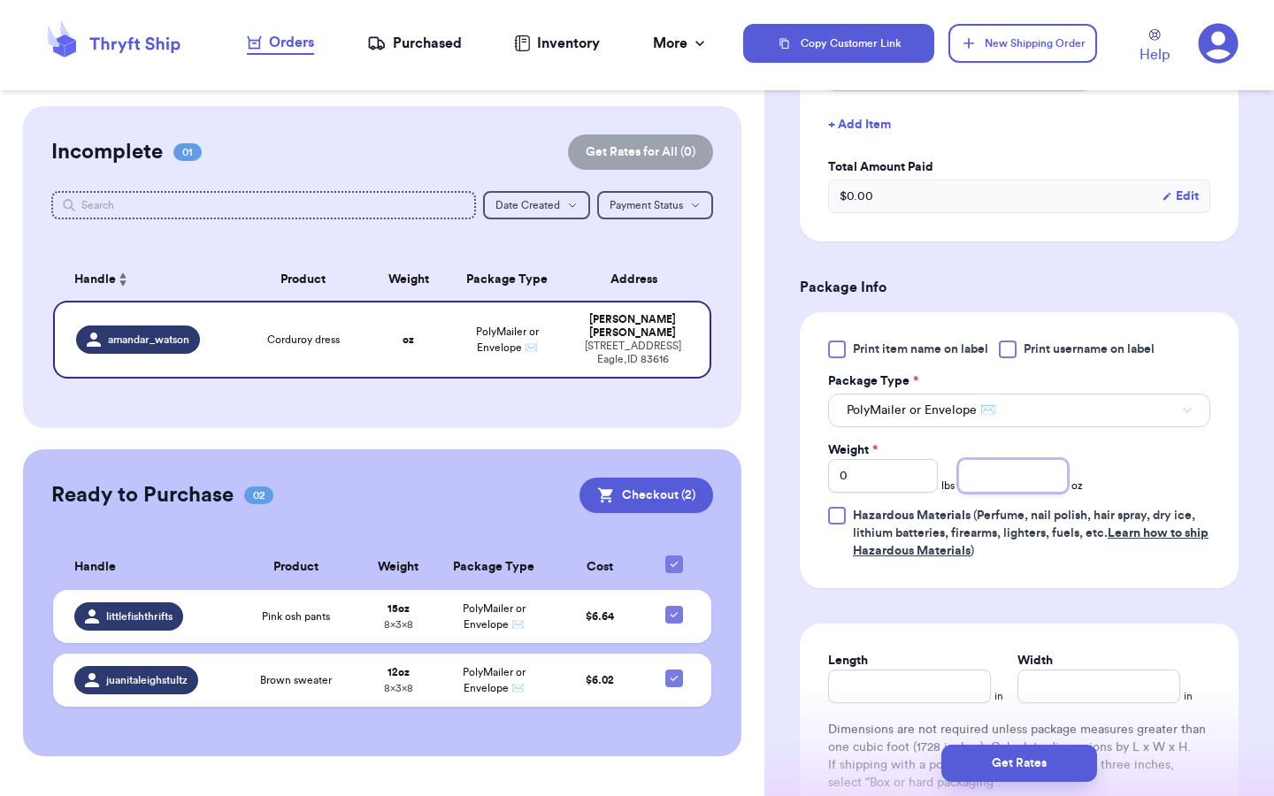
click at [988, 487] on input "number" at bounding box center [1013, 476] width 110 height 34
type input "15"
click at [916, 709] on div "Length in Width in Dimensions are not required unless package measures greater …" at bounding box center [1019, 722] width 439 height 196
click at [913, 695] on input "Length" at bounding box center [909, 687] width 163 height 34
type input "8"
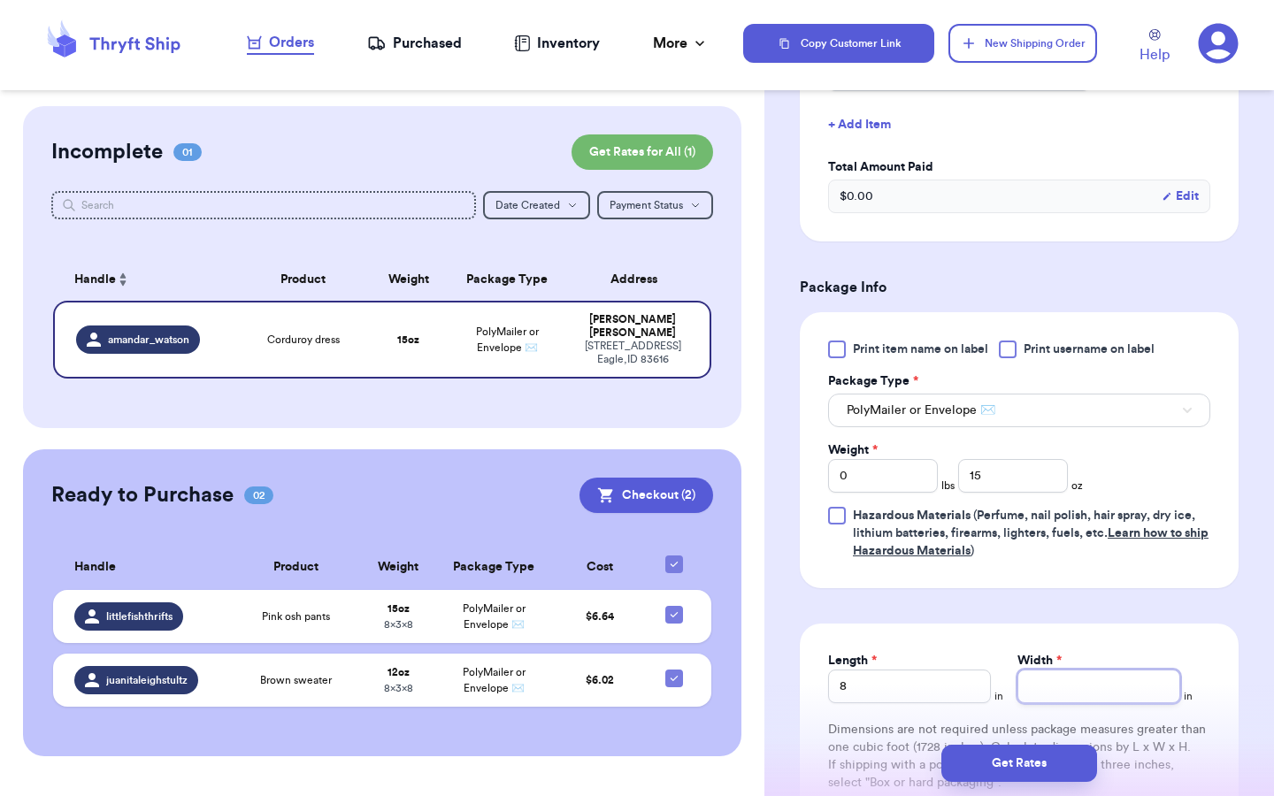
click at [1121, 700] on input "Width *" at bounding box center [1098, 687] width 163 height 34
type input "8"
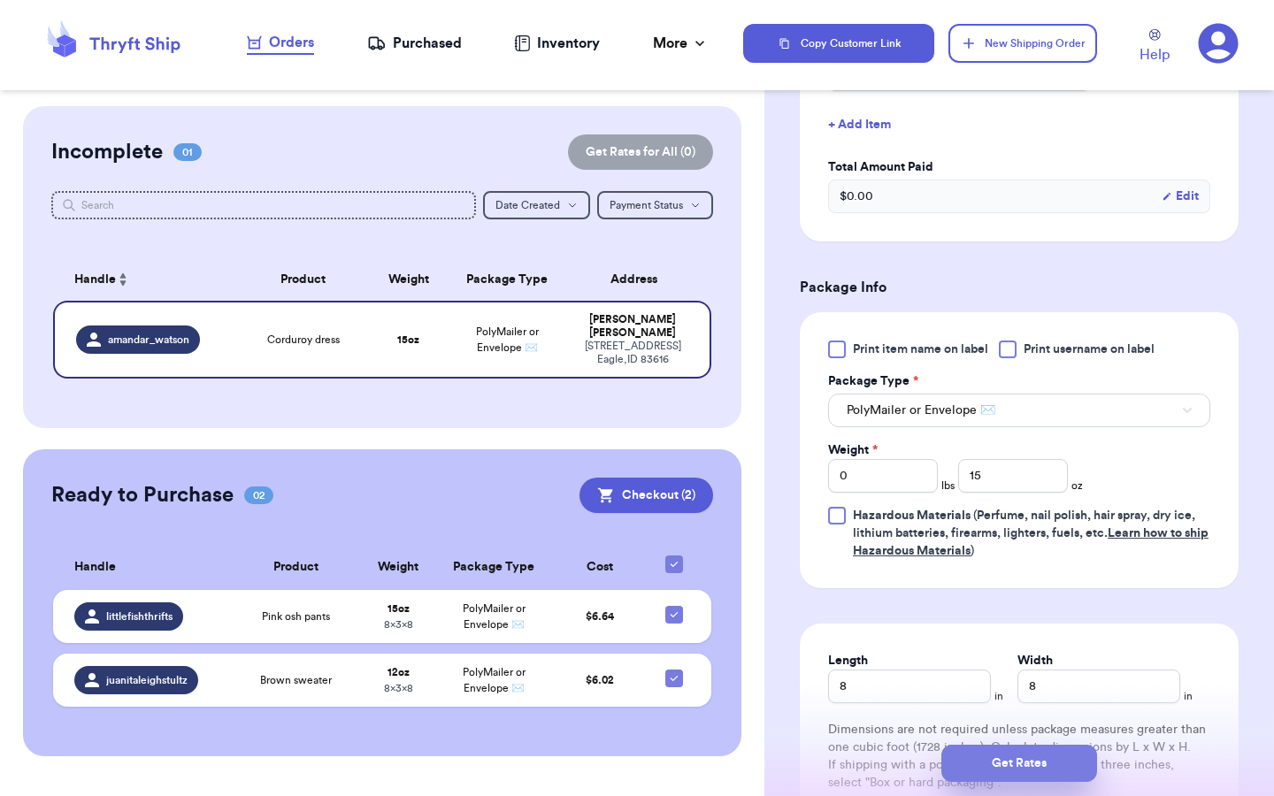
click at [1063, 780] on button "Get Rates" at bounding box center [1019, 763] width 156 height 37
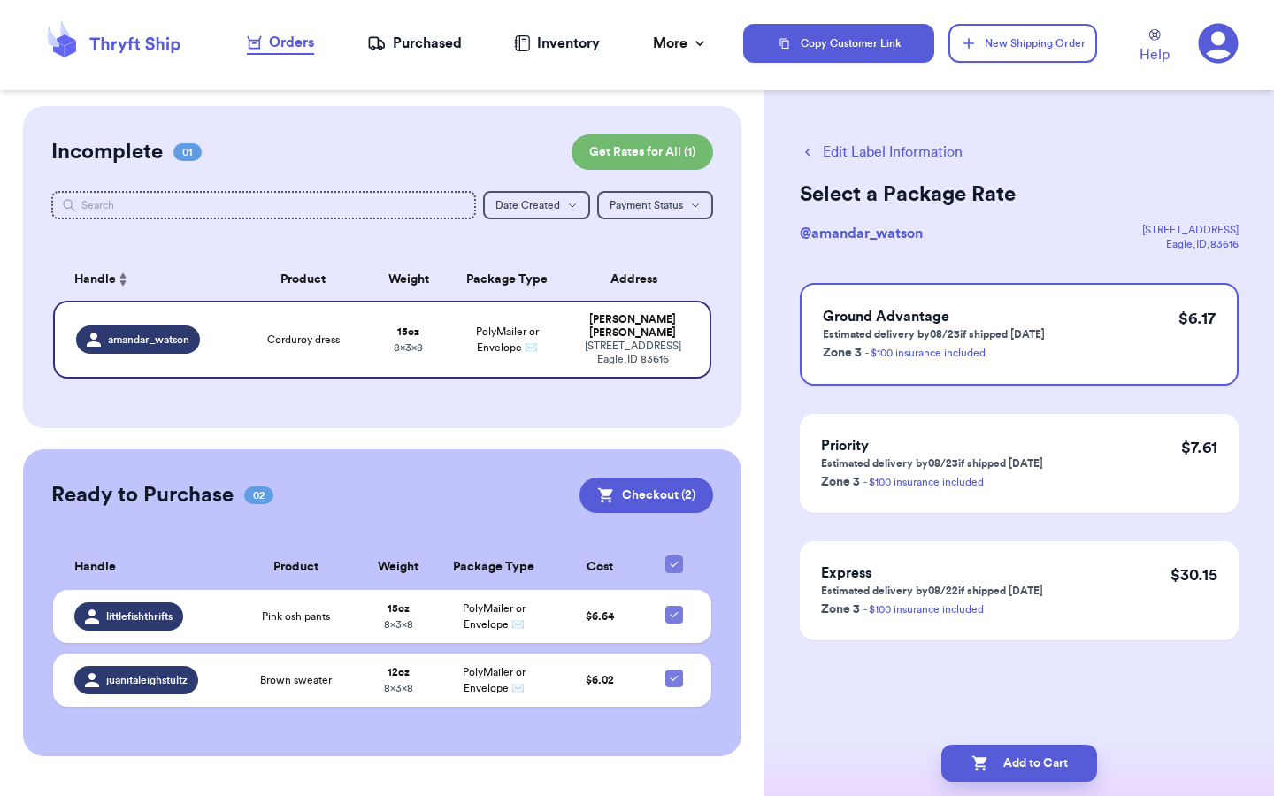
scroll to position [0, 0]
click at [1039, 760] on button "Add to Cart" at bounding box center [1019, 763] width 156 height 37
checkbox input "true"
